Goal: Task Accomplishment & Management: Manage account settings

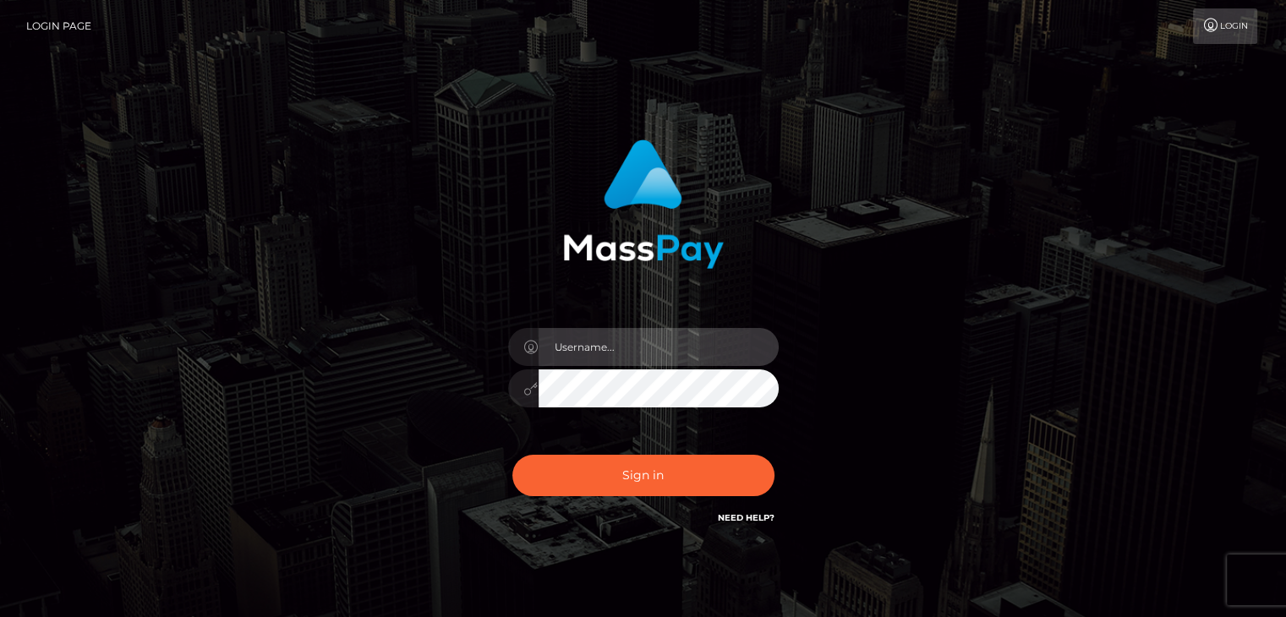
click at [635, 336] on input "text" at bounding box center [659, 347] width 240 height 38
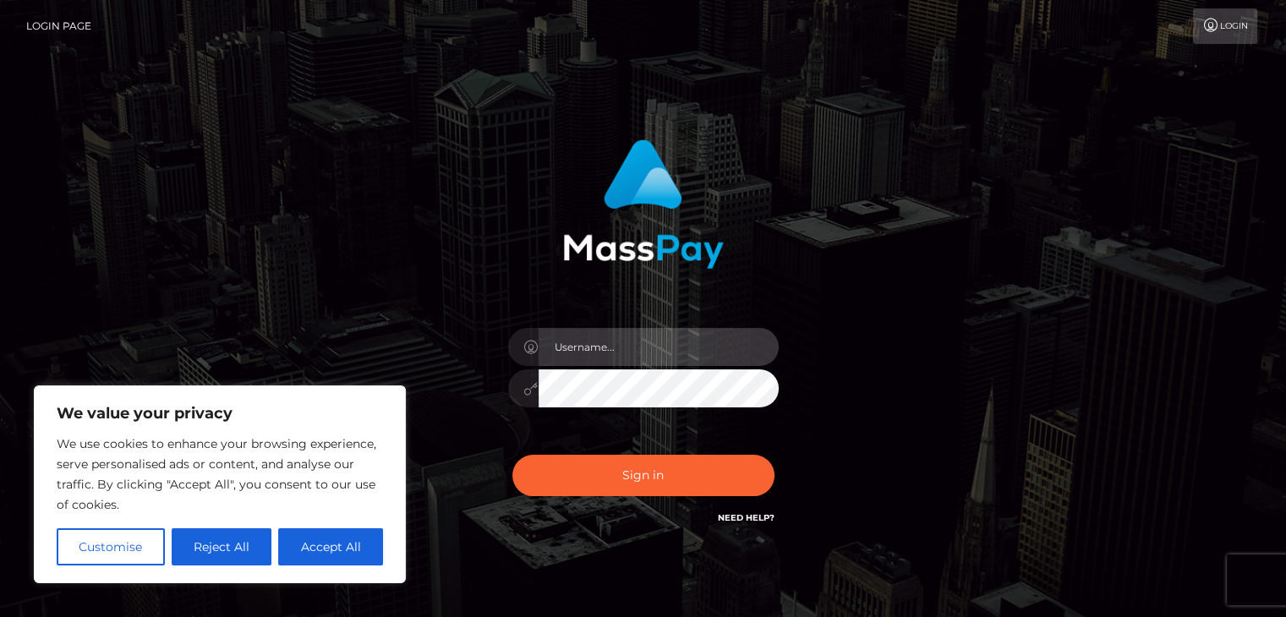
type input "[EMAIL_ADDRESS][DOMAIN_NAME]"
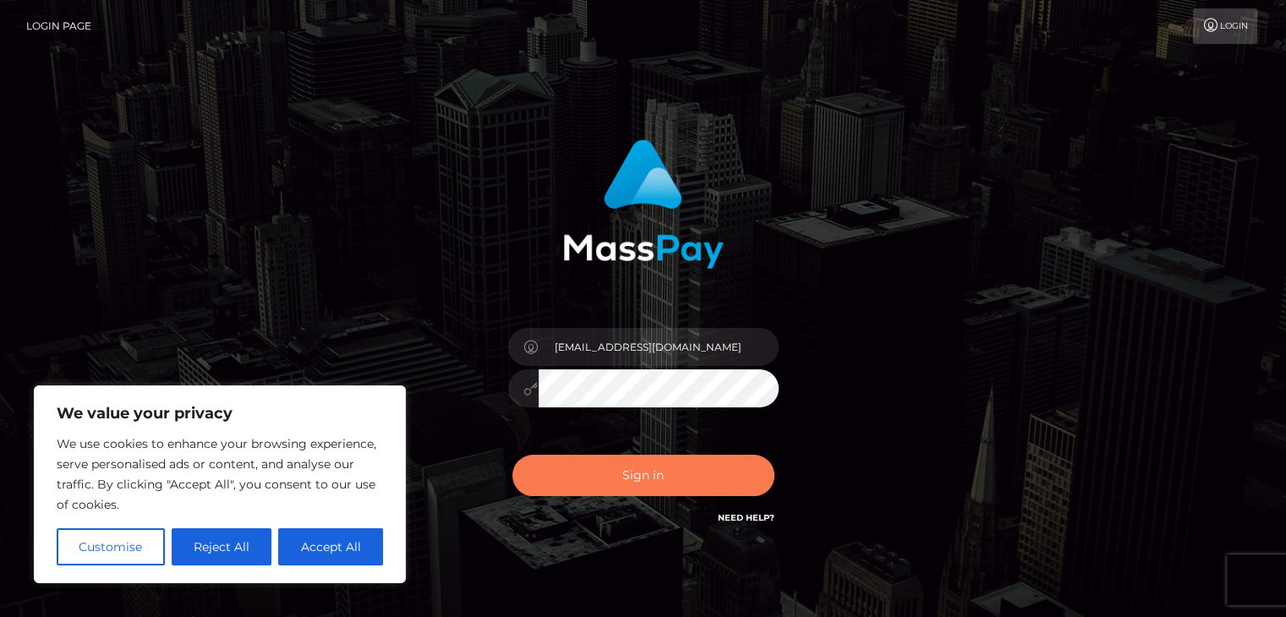
click at [626, 481] on button "Sign in" at bounding box center [643, 475] width 262 height 41
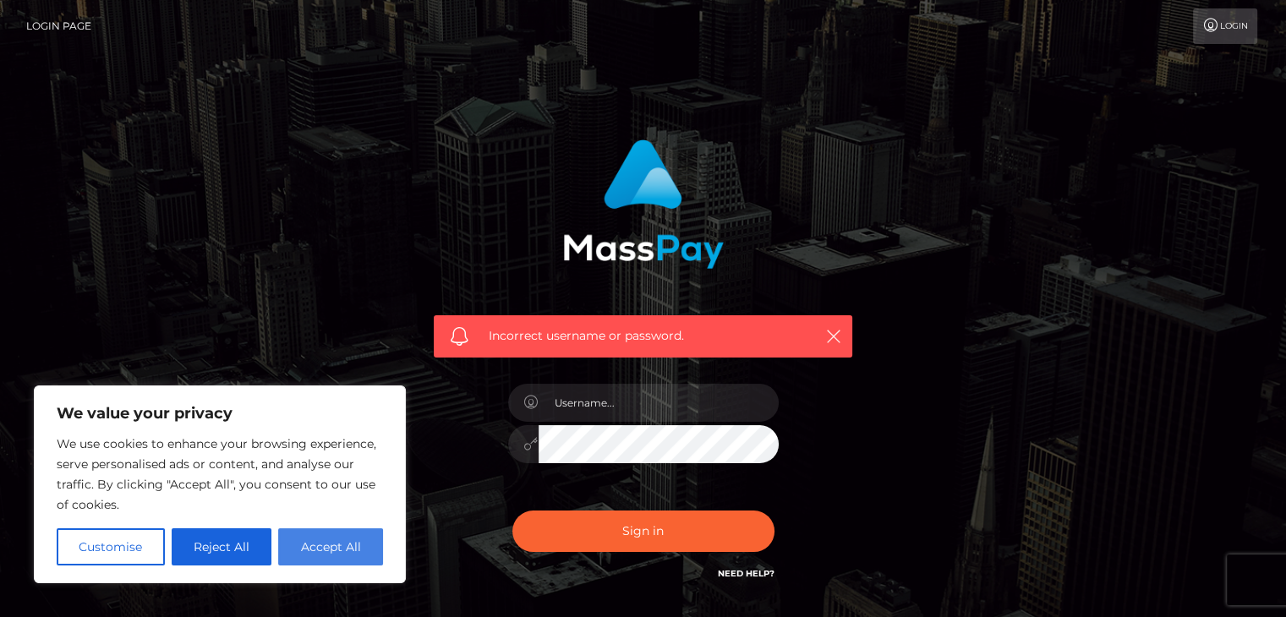
click at [336, 537] on button "Accept All" at bounding box center [330, 546] width 105 height 37
checkbox input "true"
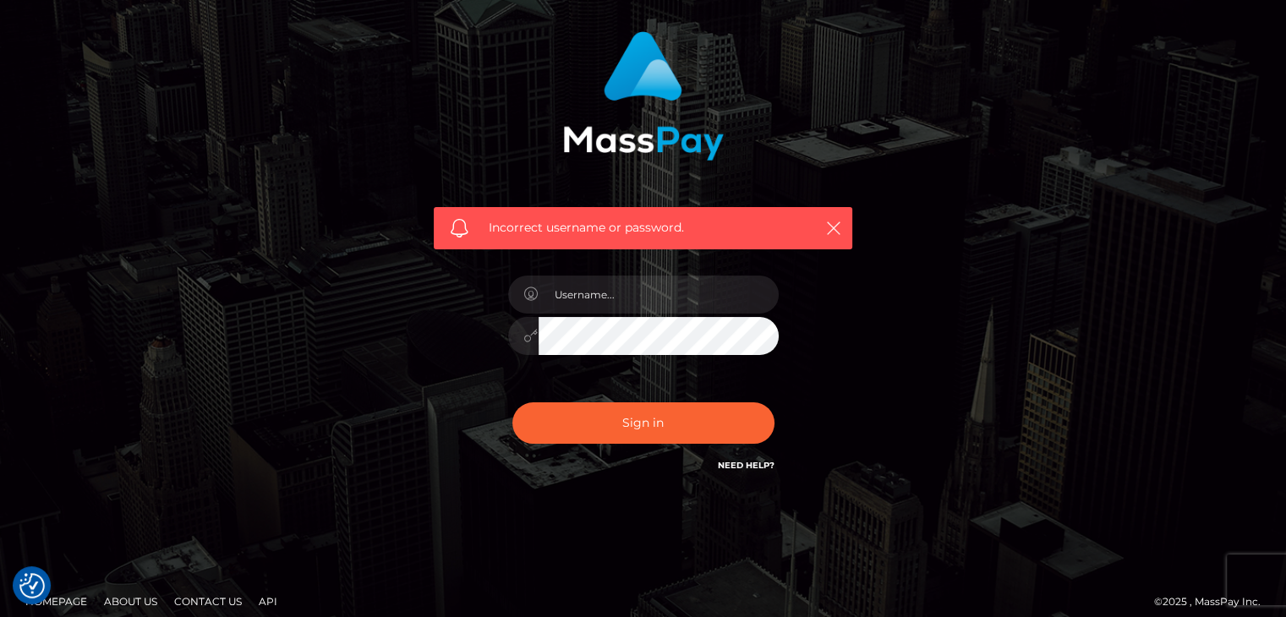
scroll to position [122, 0]
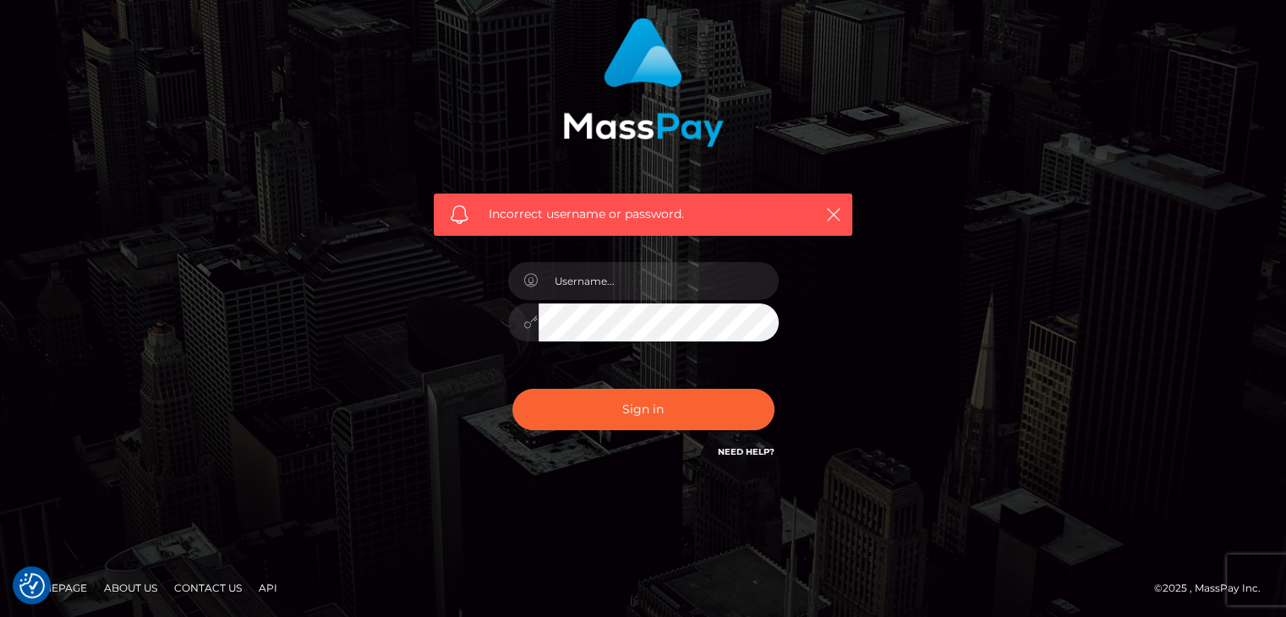
click at [754, 451] on link "Need Help?" at bounding box center [746, 451] width 57 height 11
click at [960, 234] on div "Incorrect username or password." at bounding box center [643, 248] width 964 height 486
click at [678, 358] on div at bounding box center [643, 313] width 296 height 129
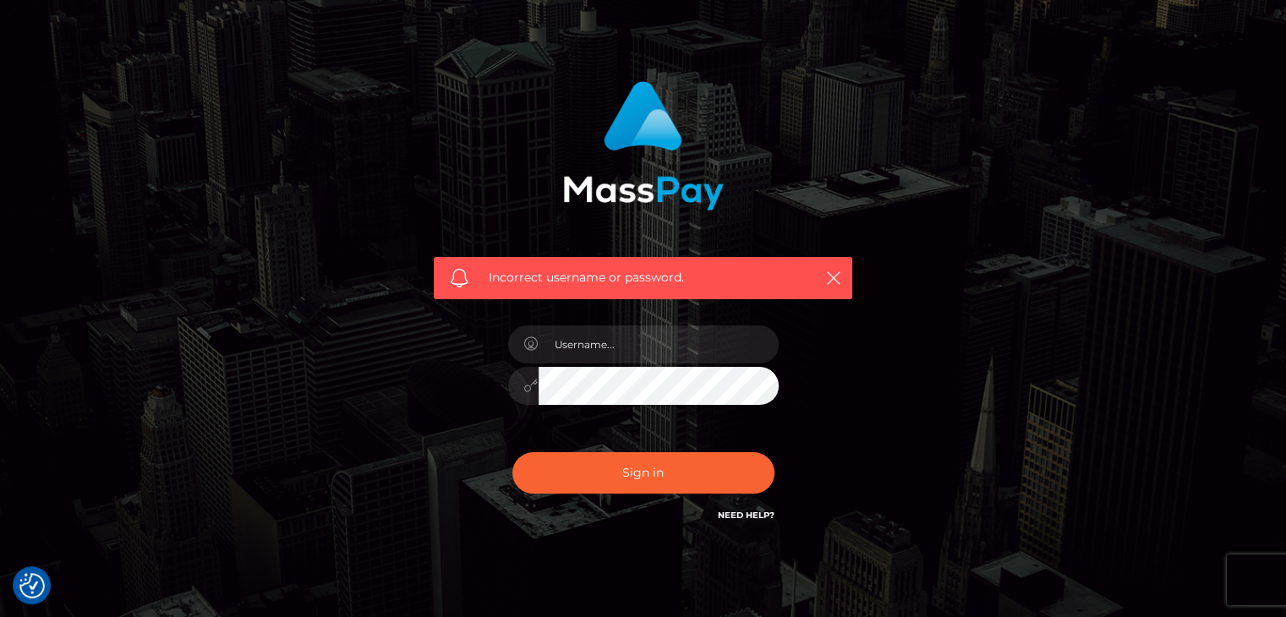
scroll to position [0, 0]
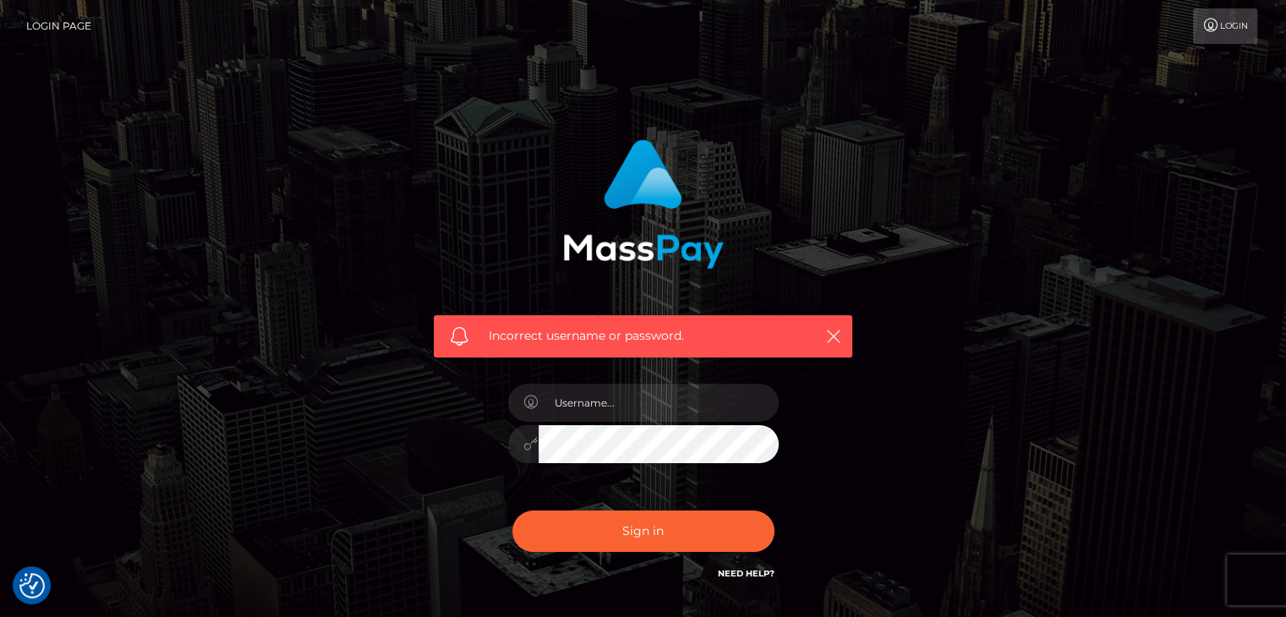
click at [1223, 31] on link "Login" at bounding box center [1225, 26] width 64 height 36
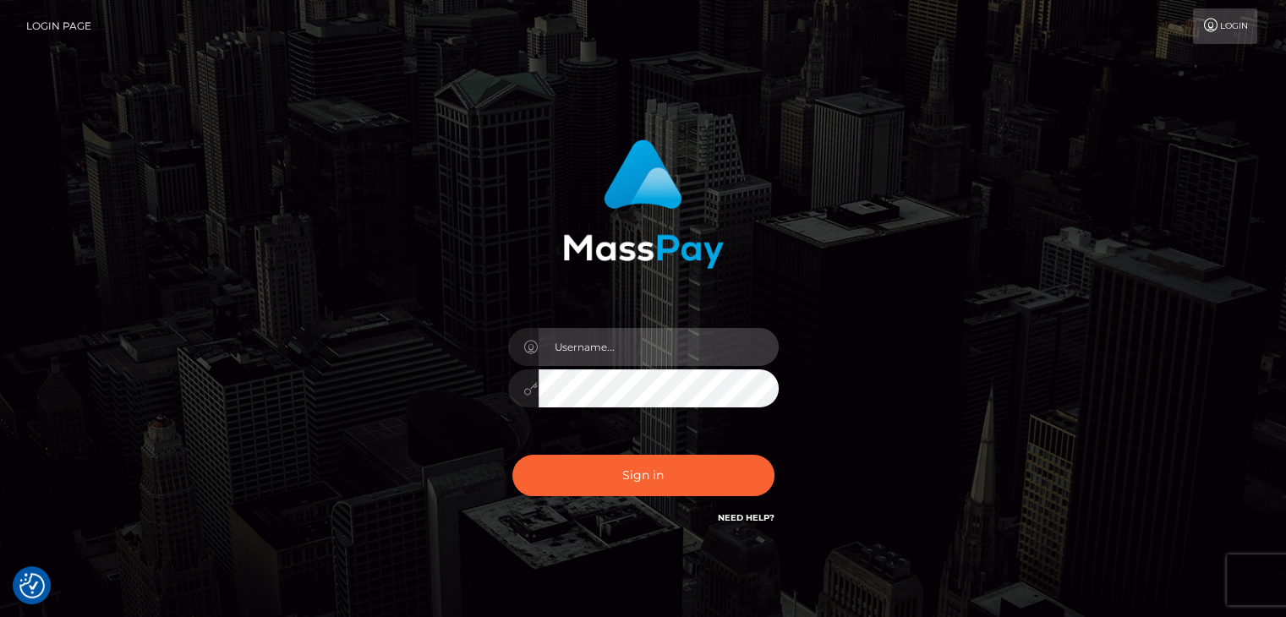
click at [588, 339] on input "text" at bounding box center [659, 347] width 240 height 38
type input "[EMAIL_ADDRESS][DOMAIN_NAME]"
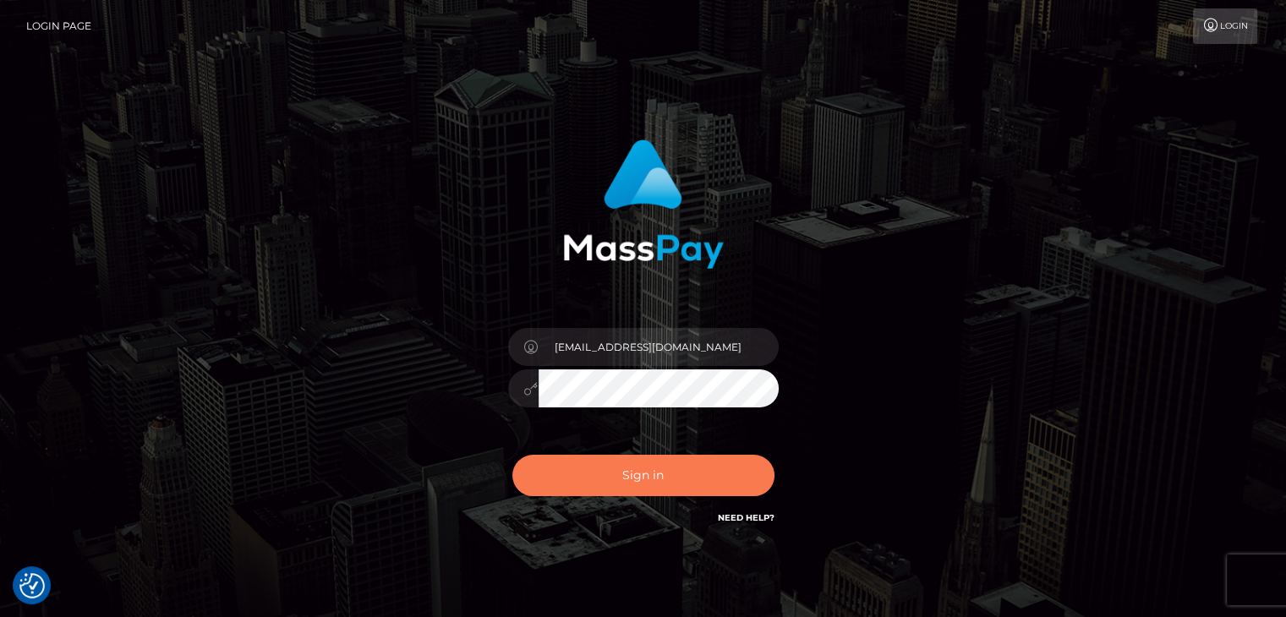
click at [717, 477] on button "Sign in" at bounding box center [643, 475] width 262 height 41
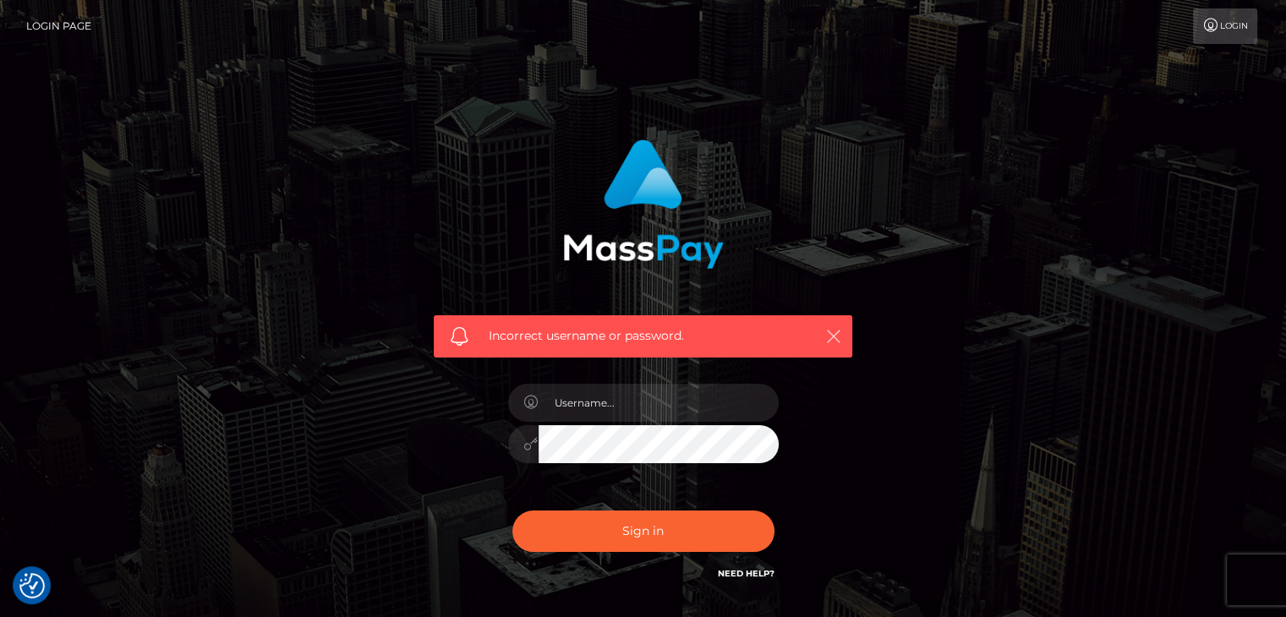
click at [832, 328] on icon "button" at bounding box center [833, 336] width 17 height 17
click at [834, 333] on icon "button" at bounding box center [833, 336] width 17 height 17
click at [54, 25] on link "Login Page" at bounding box center [58, 26] width 65 height 36
